Goal: Task Accomplishment & Management: Manage account settings

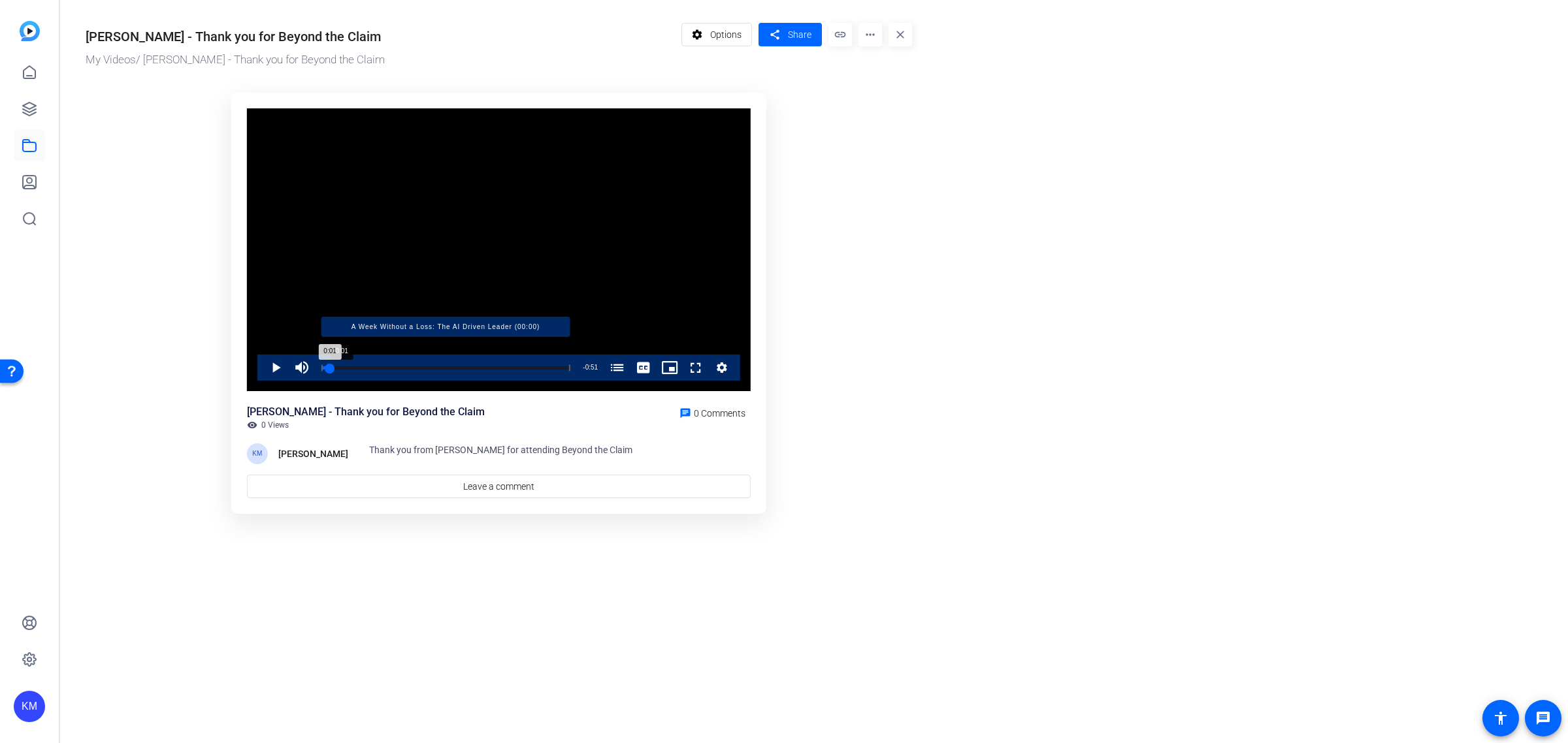
click at [329, 367] on div "Loaded : 100.00% 0:01 0:01 A Week Without a Loss: The AI Driven Leader (00:00)" at bounding box center [446, 368] width 249 height 3
click at [329, 367] on div "0:01" at bounding box center [326, 368] width 8 height 3
click at [716, 29] on span "Options" at bounding box center [726, 34] width 31 height 25
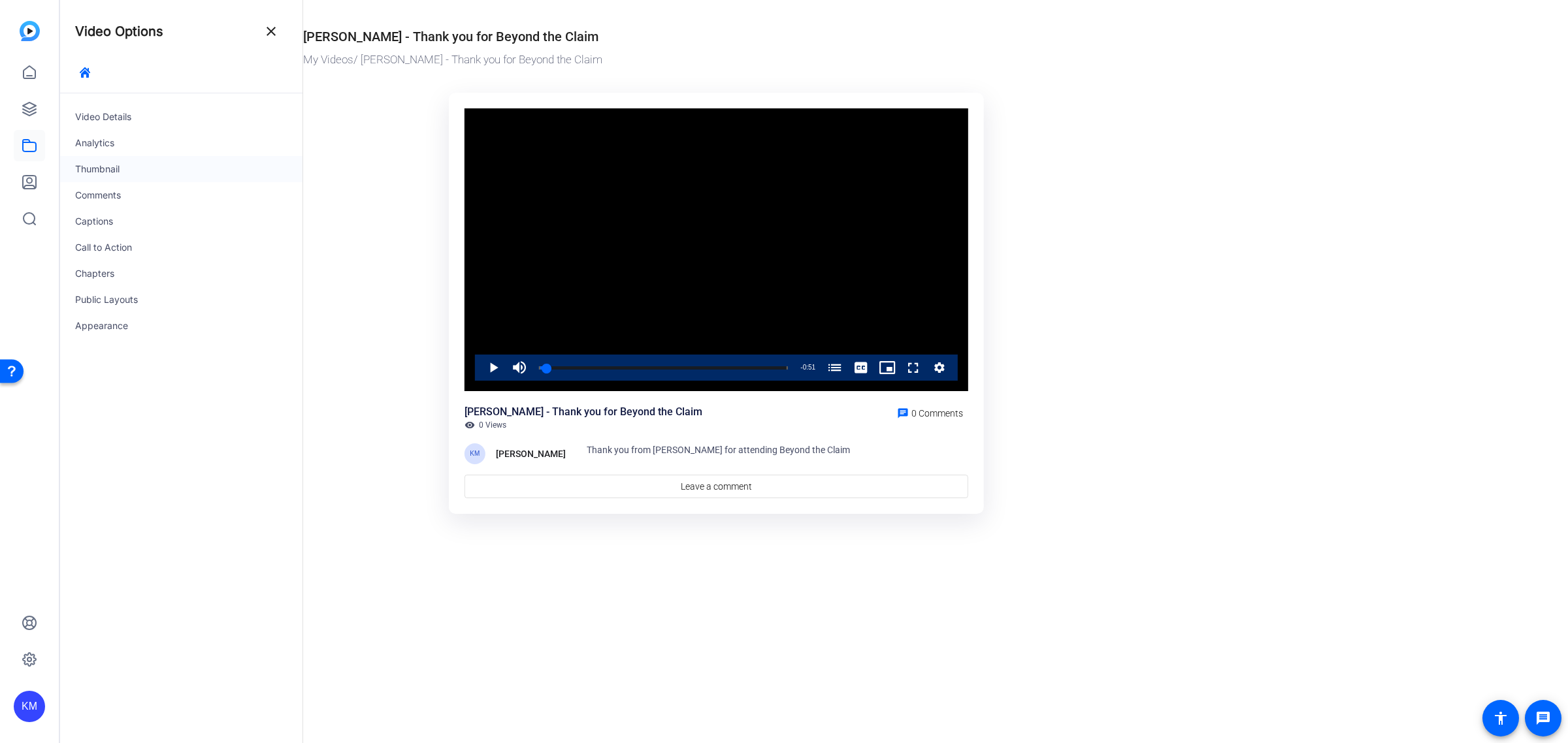
click at [107, 164] on div "Thumbnail" at bounding box center [181, 169] width 243 height 26
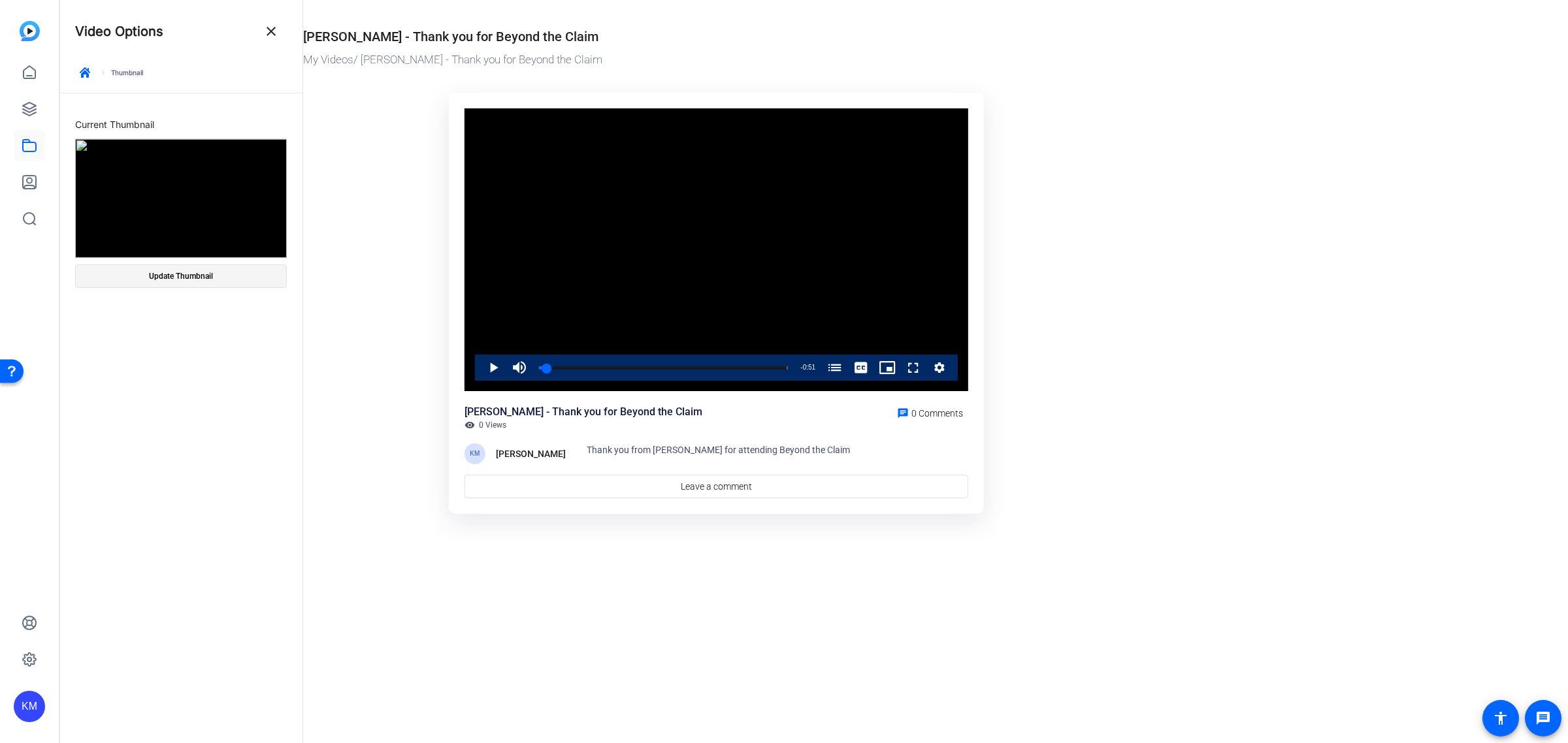
click at [180, 271] on span "Update Thumbnail" at bounding box center [180, 275] width 64 height 11
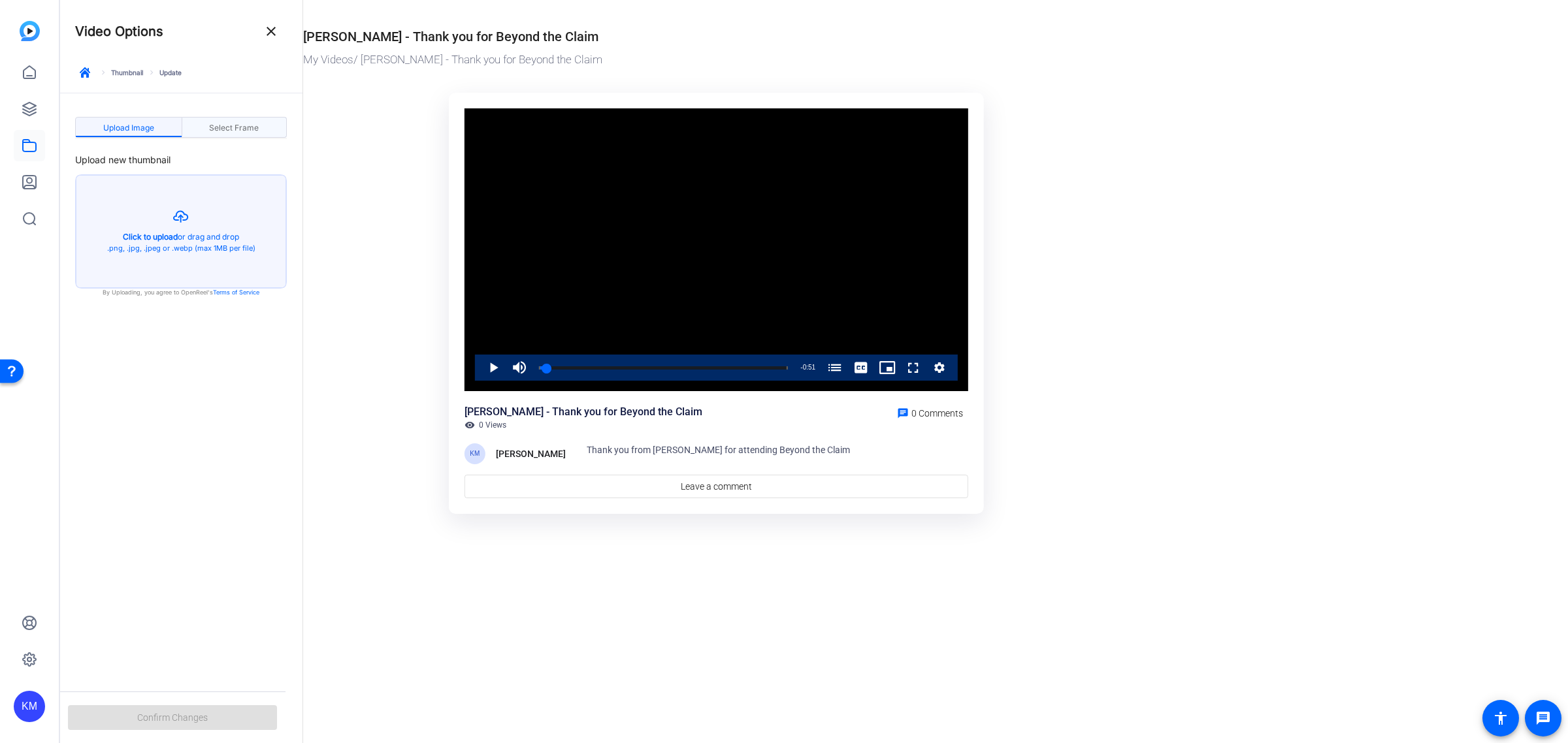
click at [245, 126] on span "Select Frame" at bounding box center [233, 128] width 50 height 8
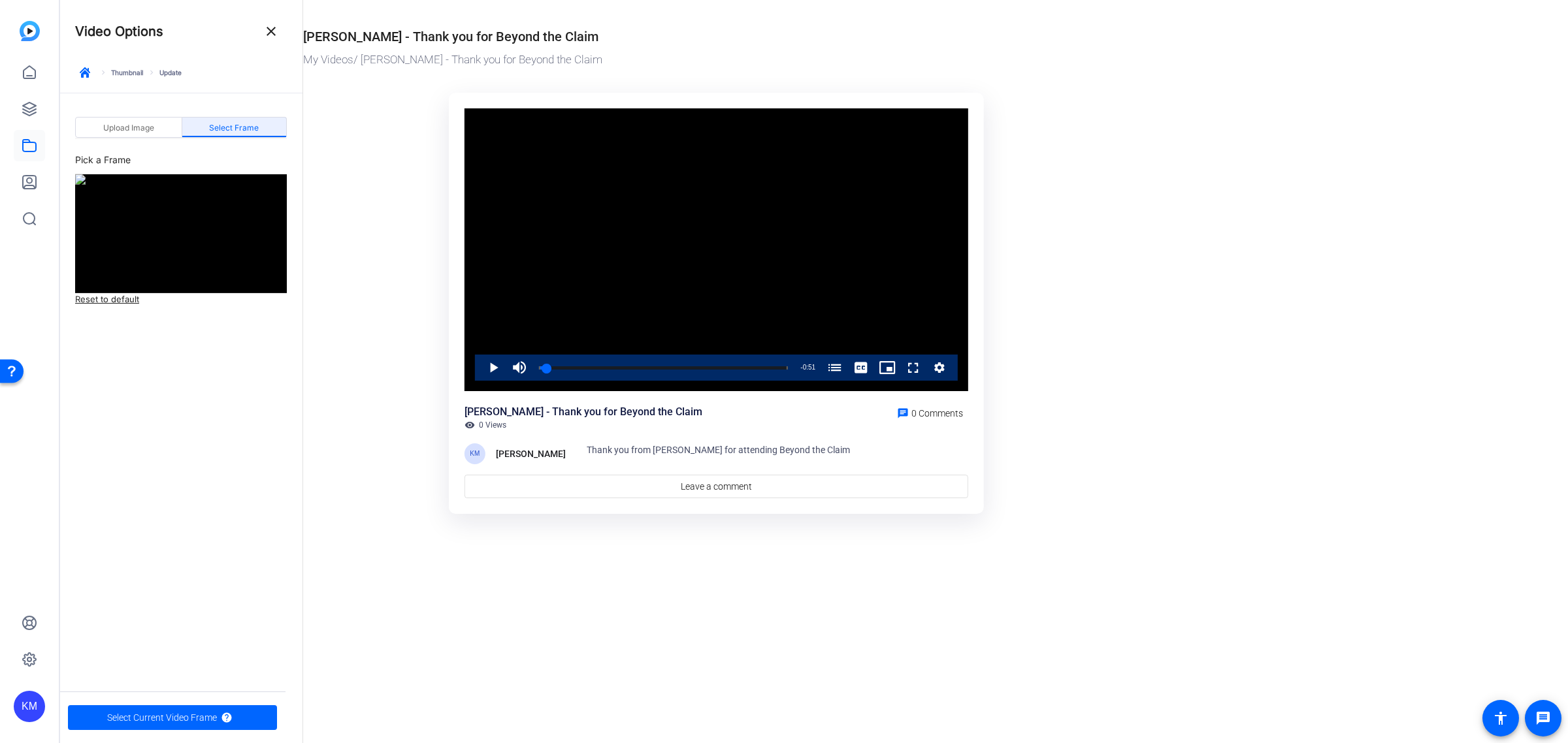
click at [239, 125] on span "Select Frame" at bounding box center [233, 128] width 50 height 8
click at [168, 713] on span "Select Current Video Frame" at bounding box center [162, 717] width 110 height 25
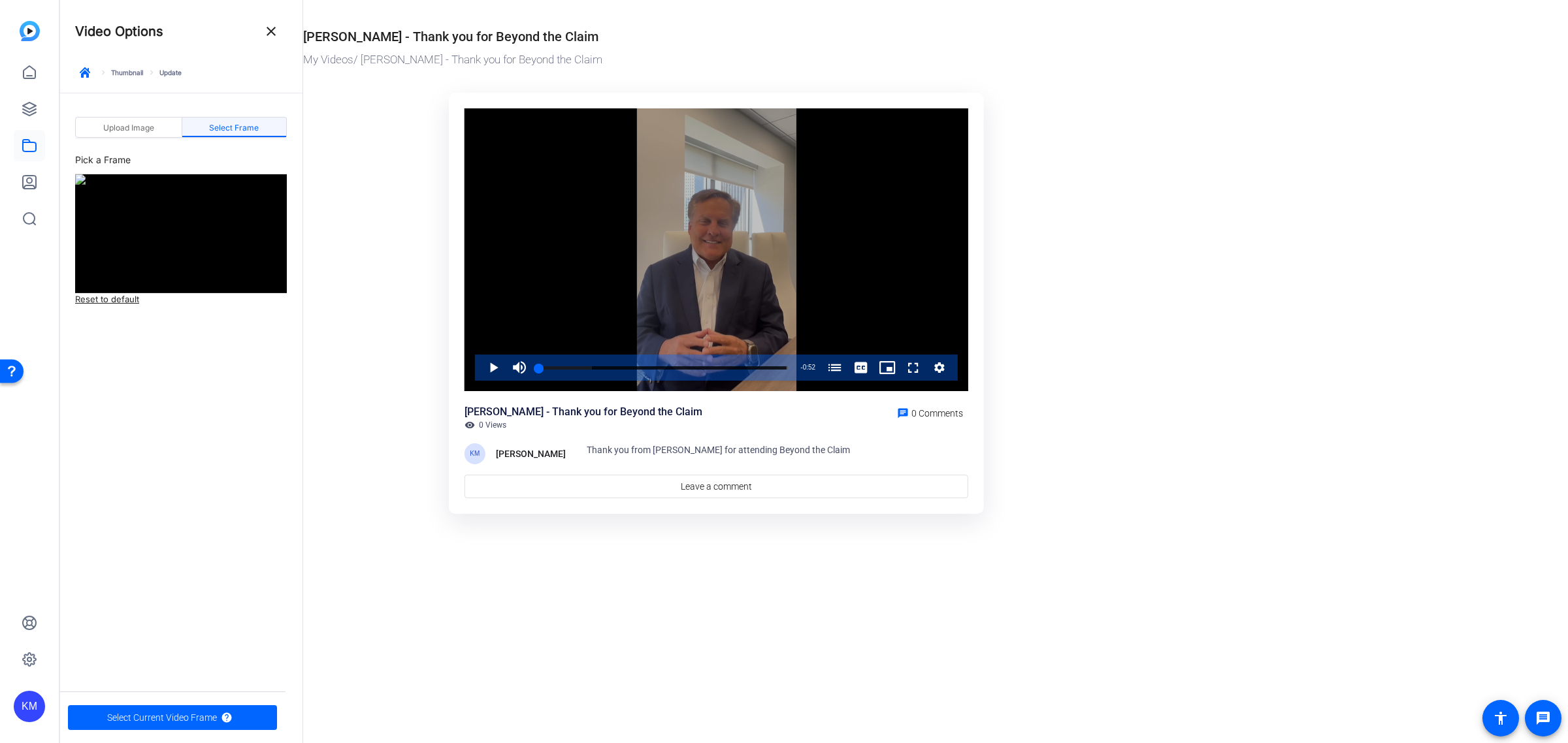
click at [944, 365] on icon "Video Player" at bounding box center [938, 368] width 13 height 16
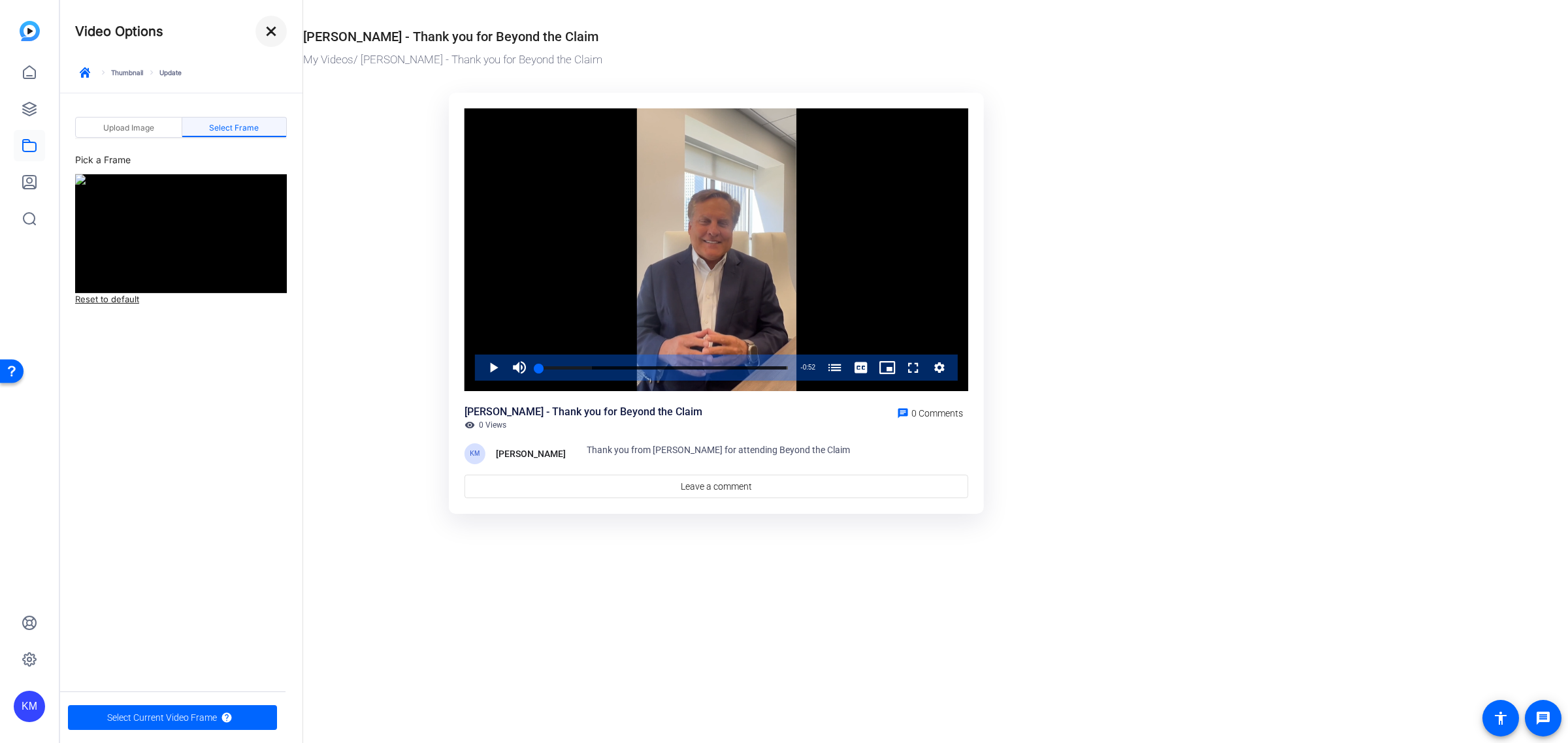
click at [266, 26] on mat-icon "close" at bounding box center [271, 31] width 16 height 16
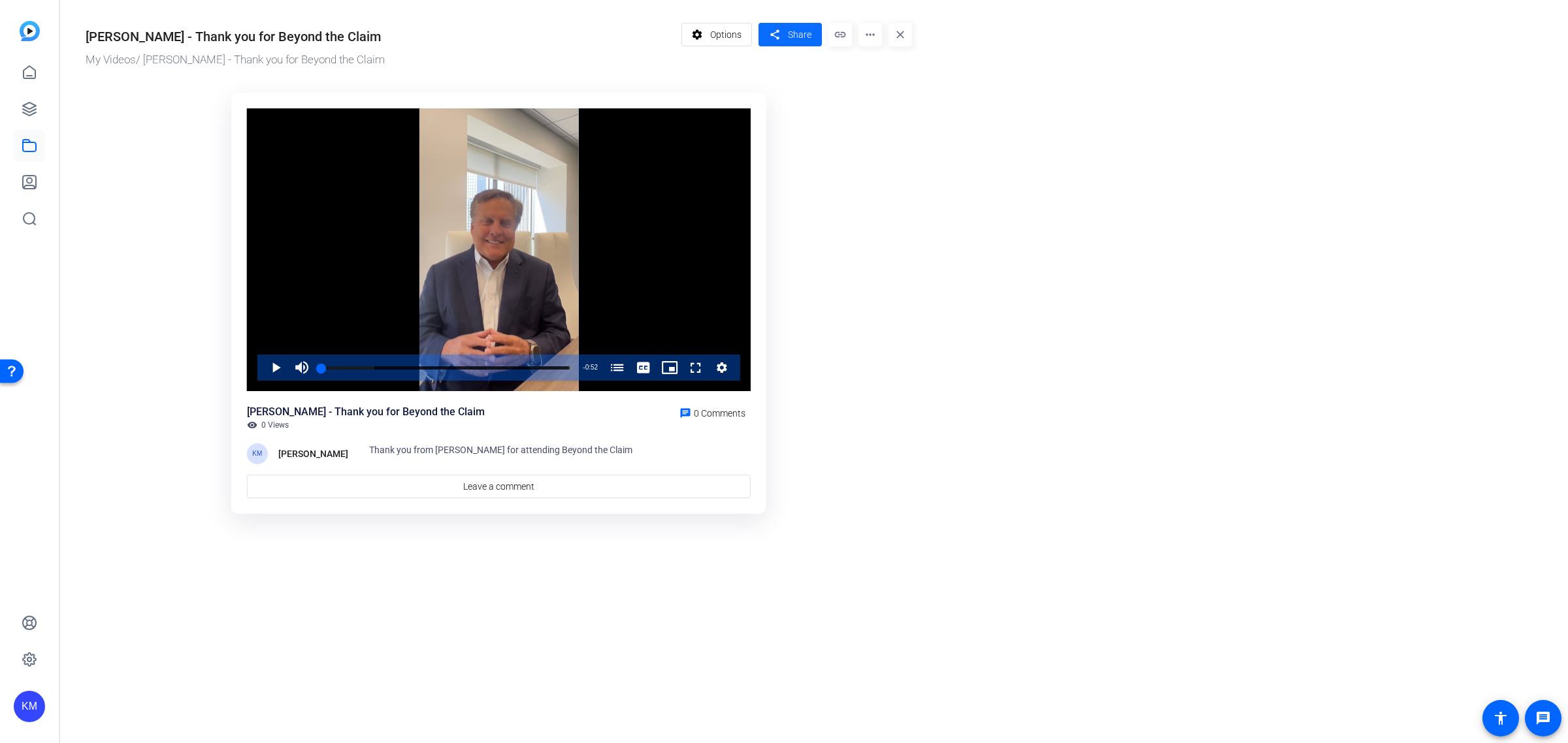
click at [798, 32] on span "Share" at bounding box center [799, 35] width 24 height 14
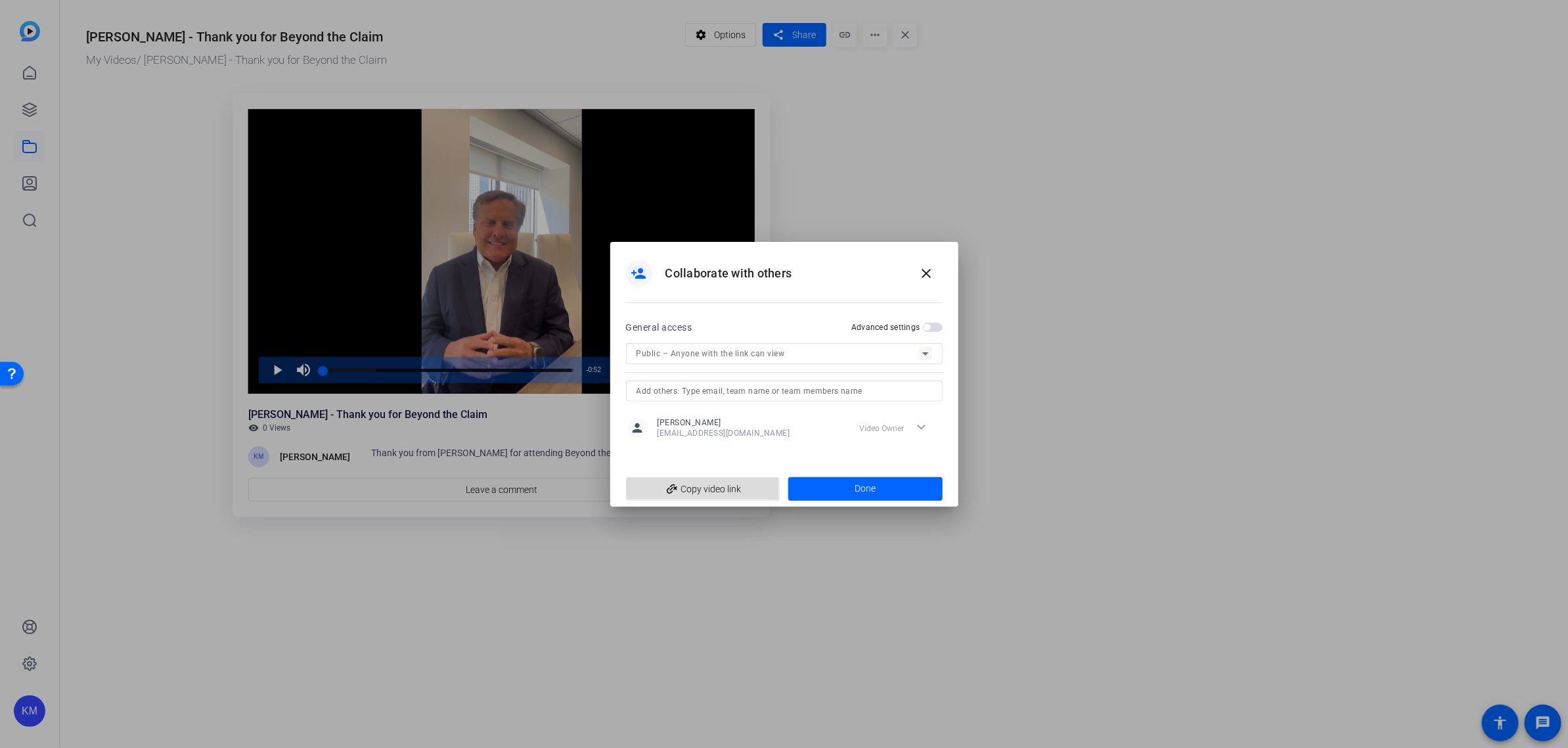
click at [705, 489] on span "add_link Copy video link" at bounding box center [702, 488] width 133 height 25
click at [916, 428] on div "expand_more Video Owner" at bounding box center [897, 428] width 86 height 24
click at [924, 421] on div "expand_more Video Owner" at bounding box center [897, 428] width 86 height 24
click at [718, 490] on span "add_link Copy video link" at bounding box center [702, 488] width 133 height 25
